Goal: Task Accomplishment & Management: Manage account settings

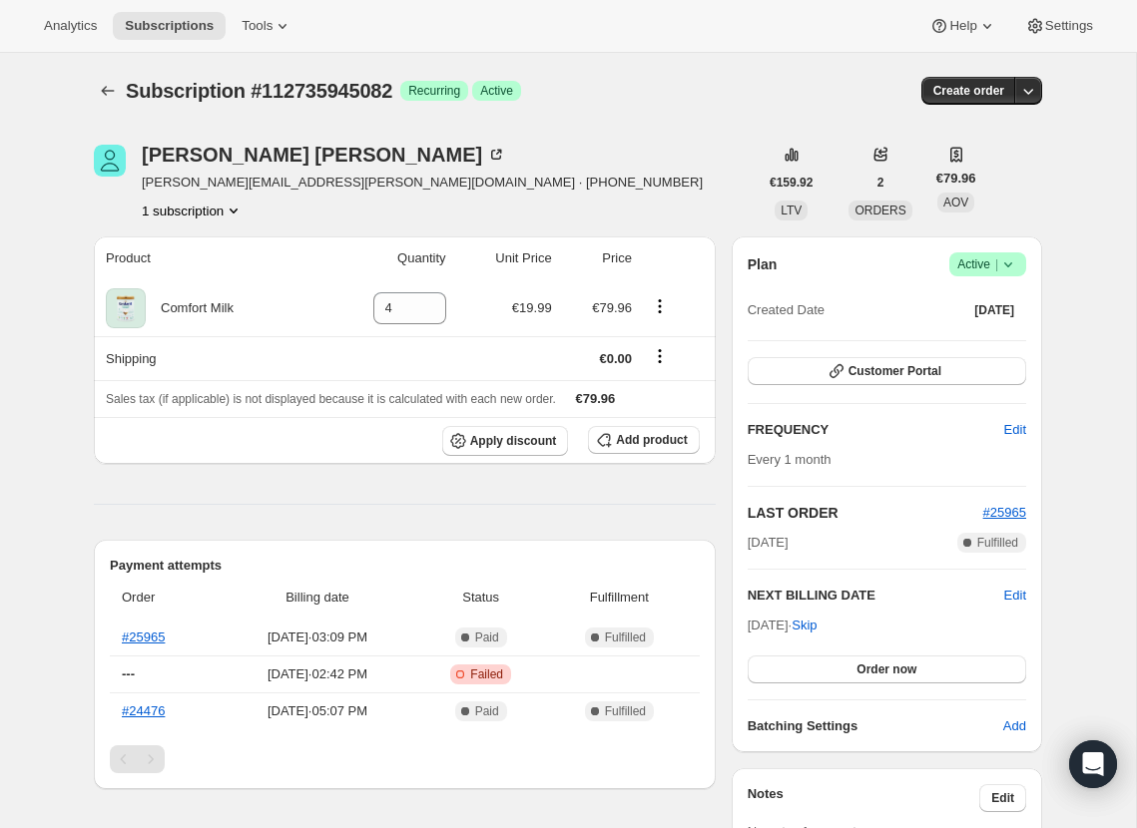
click at [230, 198] on div "Ciara Kelly ciara.ee.brady@gmail.com · +353851965637 1 subscription" at bounding box center [422, 183] width 561 height 76
click at [228, 212] on icon "Product actions" at bounding box center [234, 211] width 20 height 20
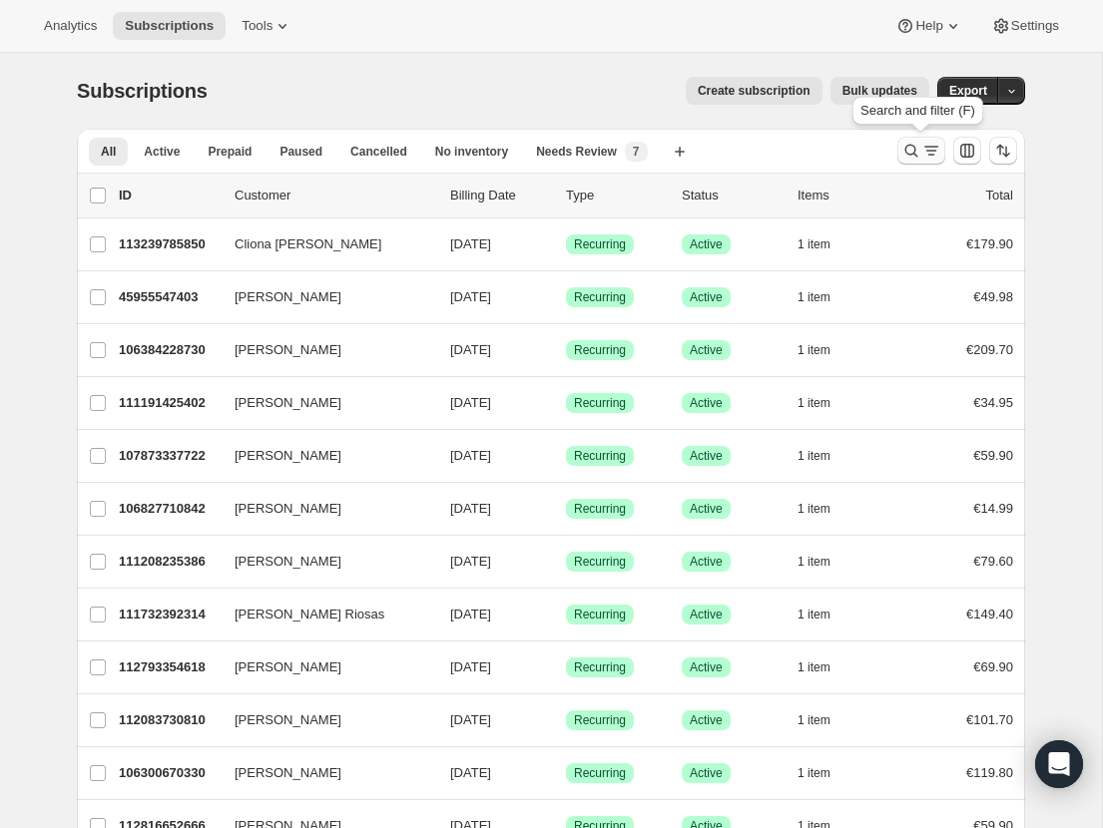
click at [921, 141] on icon "Search and filter results" at bounding box center [931, 151] width 20 height 20
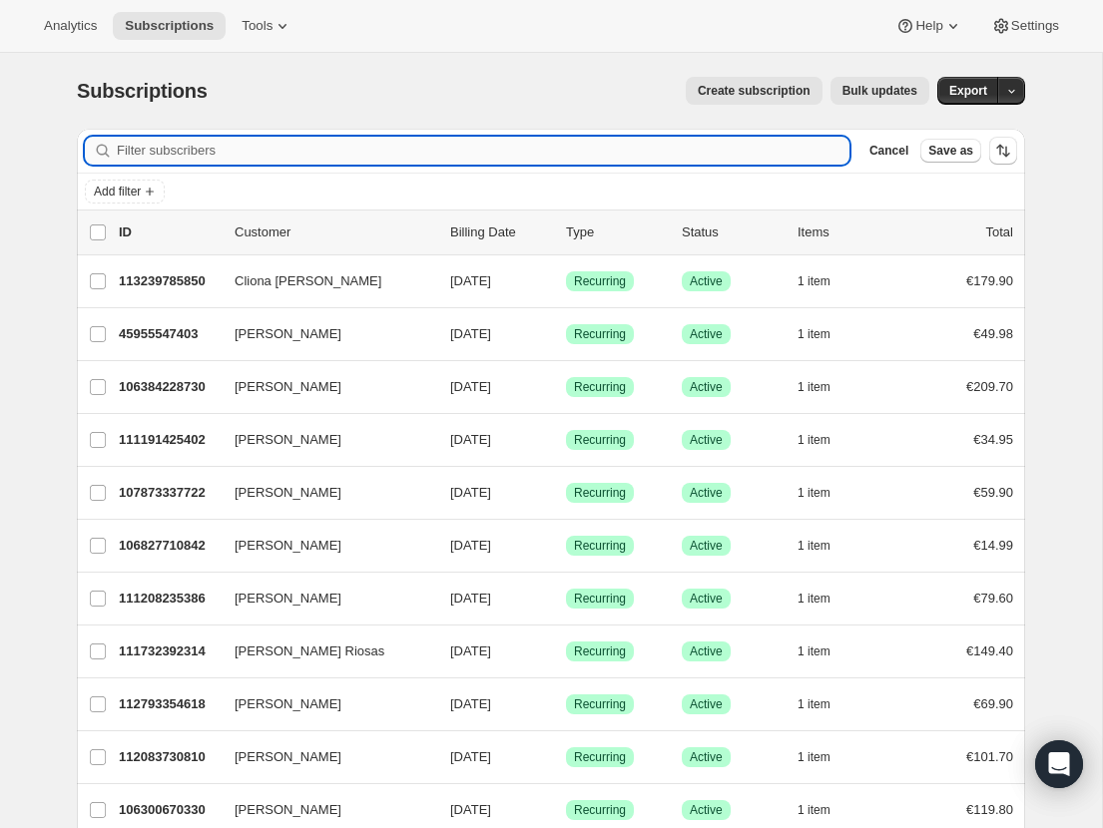
click at [416, 144] on input "Filter subscribers" at bounding box center [483, 151] width 733 height 28
type input "[EMAIL_ADDRESS][DOMAIN_NAME]"
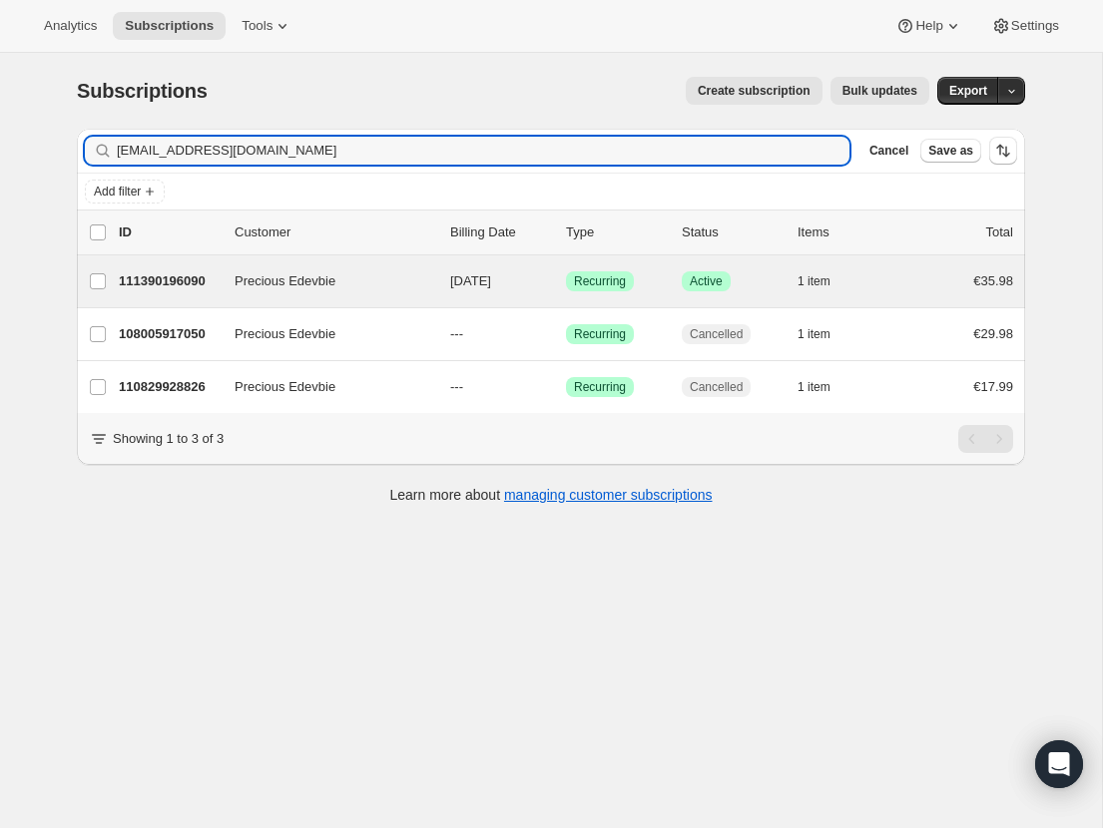
click at [332, 293] on div "Precious Edevbie 111390196090 Precious Edevbie [DATE] Success Recurring Success…" at bounding box center [551, 282] width 948 height 52
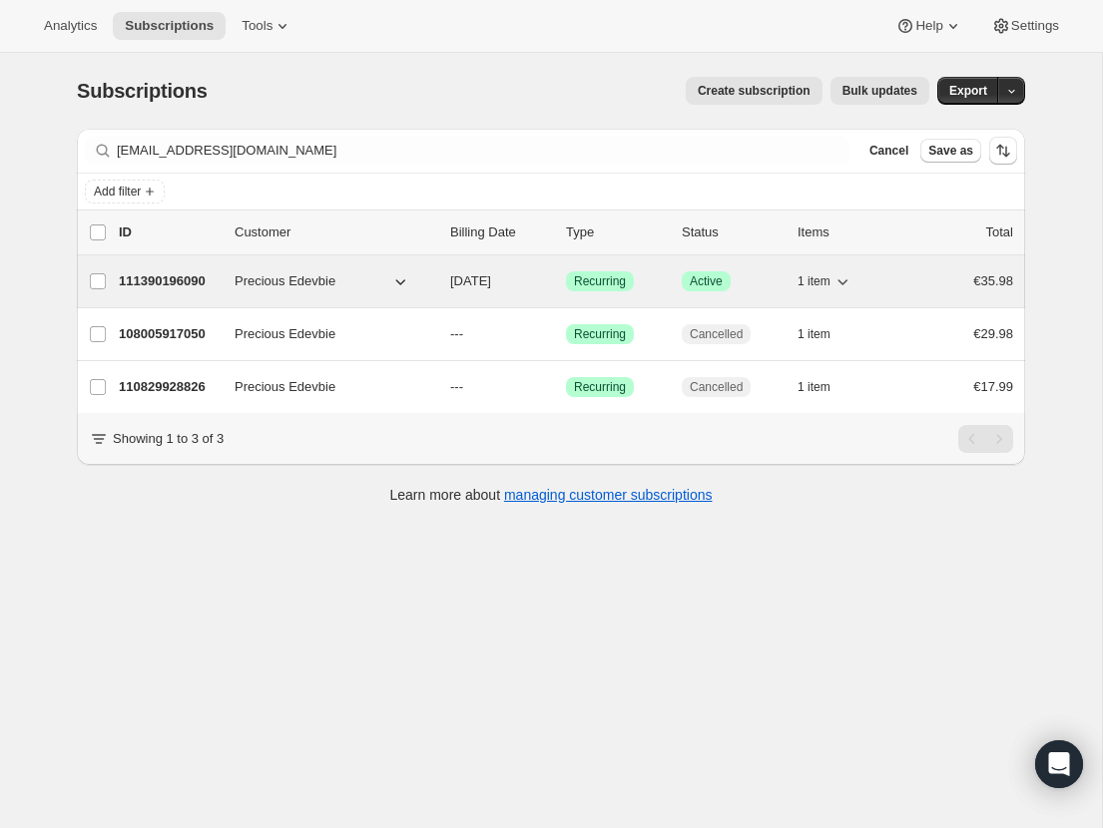
click at [290, 282] on span "Precious Edevbie" at bounding box center [285, 281] width 101 height 20
click at [216, 272] on p "111390196090" at bounding box center [169, 281] width 100 height 20
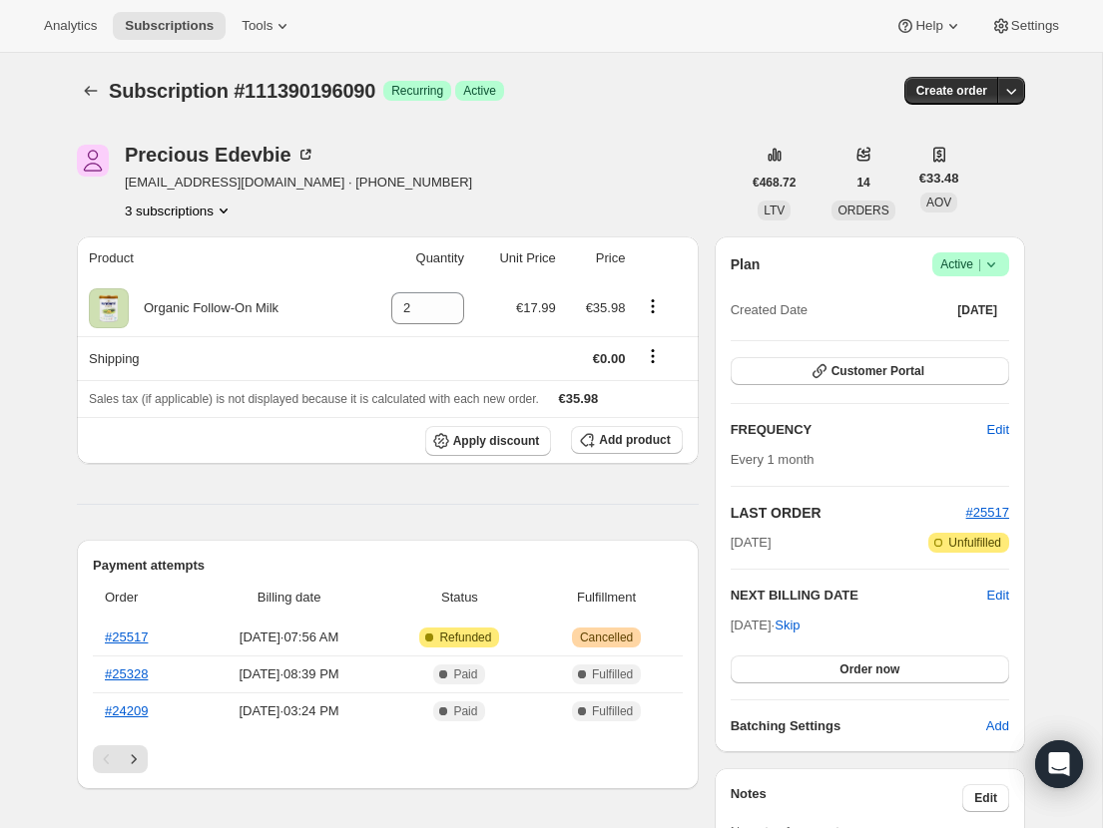
click at [209, 220] on button "3 subscriptions" at bounding box center [179, 211] width 109 height 20
click at [209, 221] on div "108005917050 110829928826 111390196090 Info Current" at bounding box center [179, 287] width 186 height 133
